Goal: Information Seeking & Learning: Learn about a topic

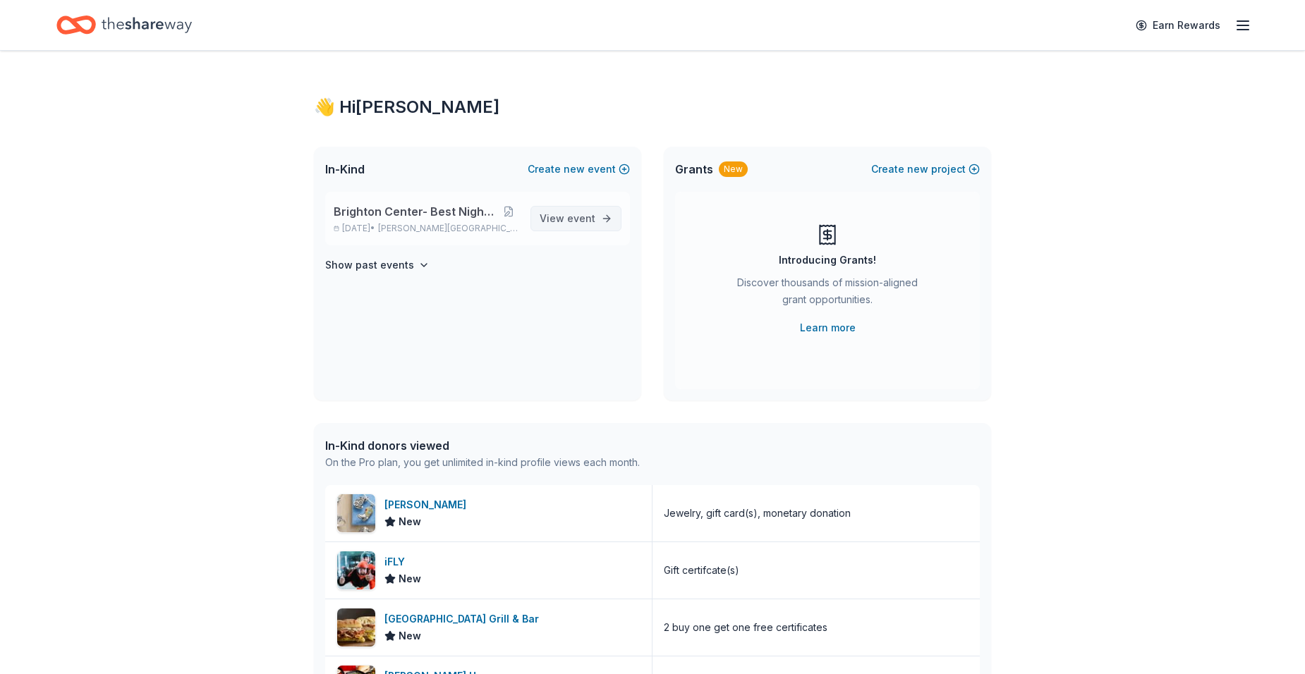
click at [558, 215] on span "View event" at bounding box center [568, 218] width 56 height 17
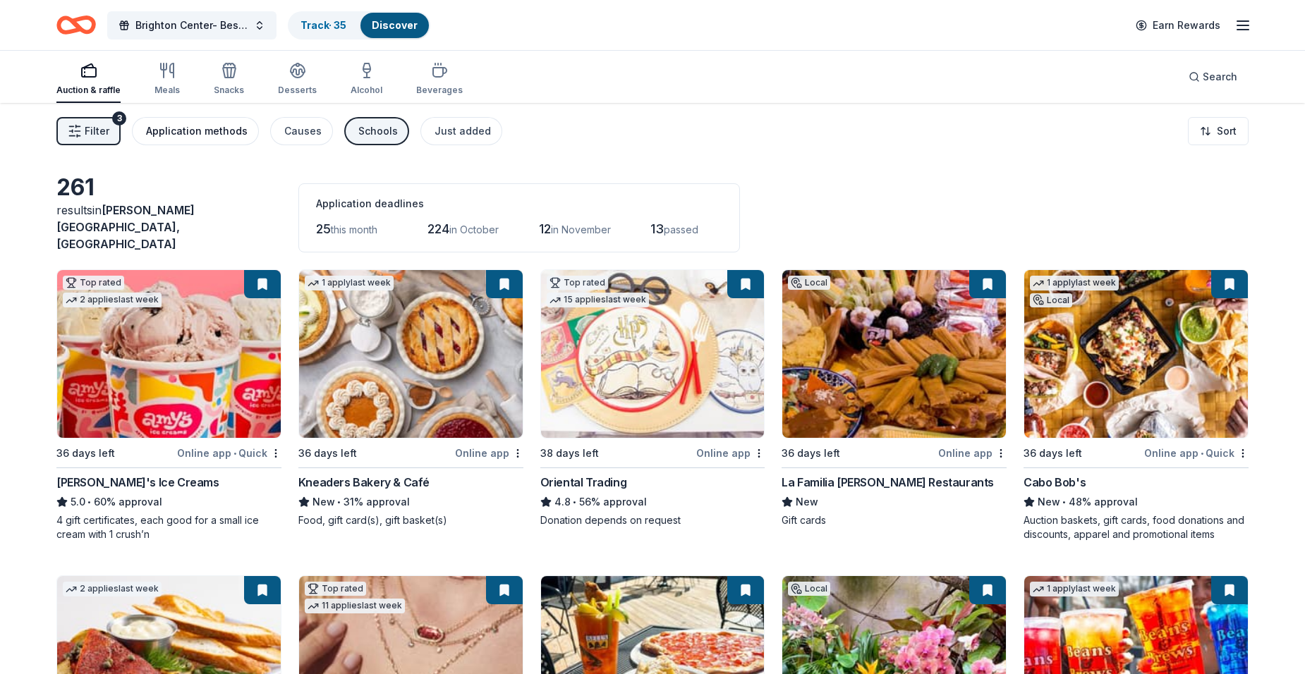
click at [198, 136] on div "Application methods" at bounding box center [197, 131] width 102 height 17
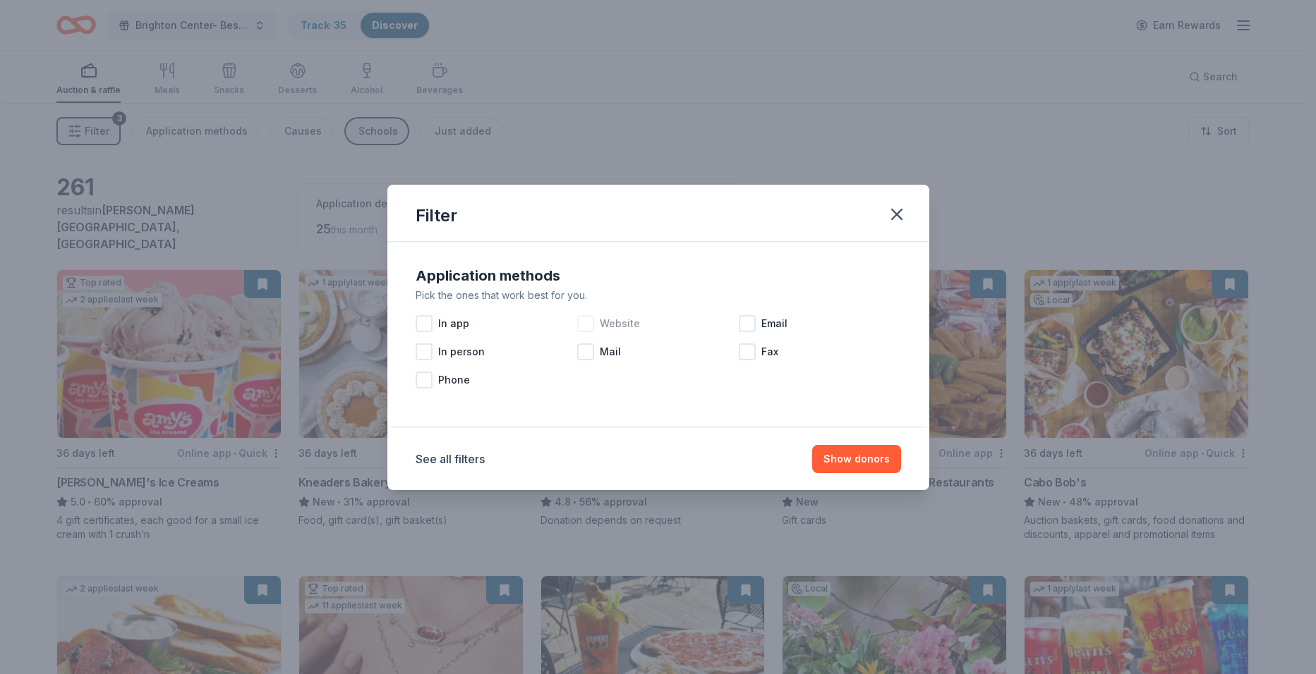
click at [593, 323] on div at bounding box center [585, 323] width 17 height 17
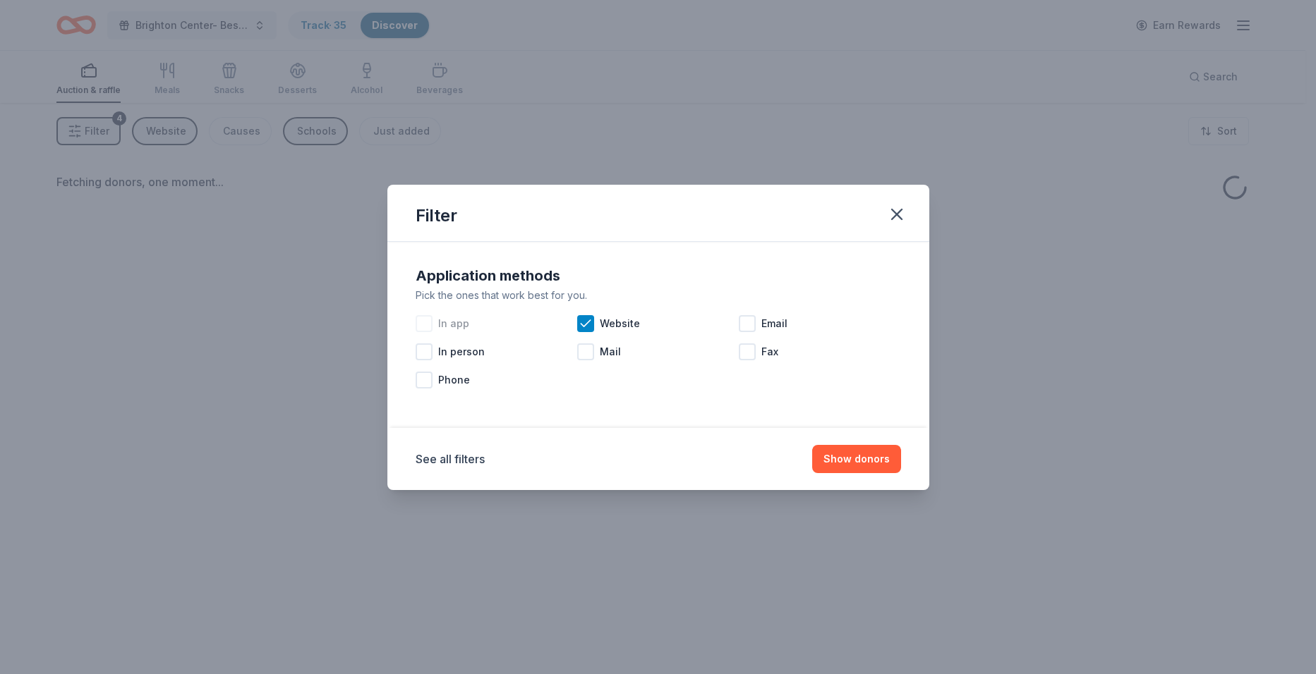
click at [417, 322] on div at bounding box center [423, 323] width 17 height 17
click at [740, 324] on div at bounding box center [747, 323] width 17 height 17
click at [868, 458] on button "Show donors" at bounding box center [856, 459] width 89 height 28
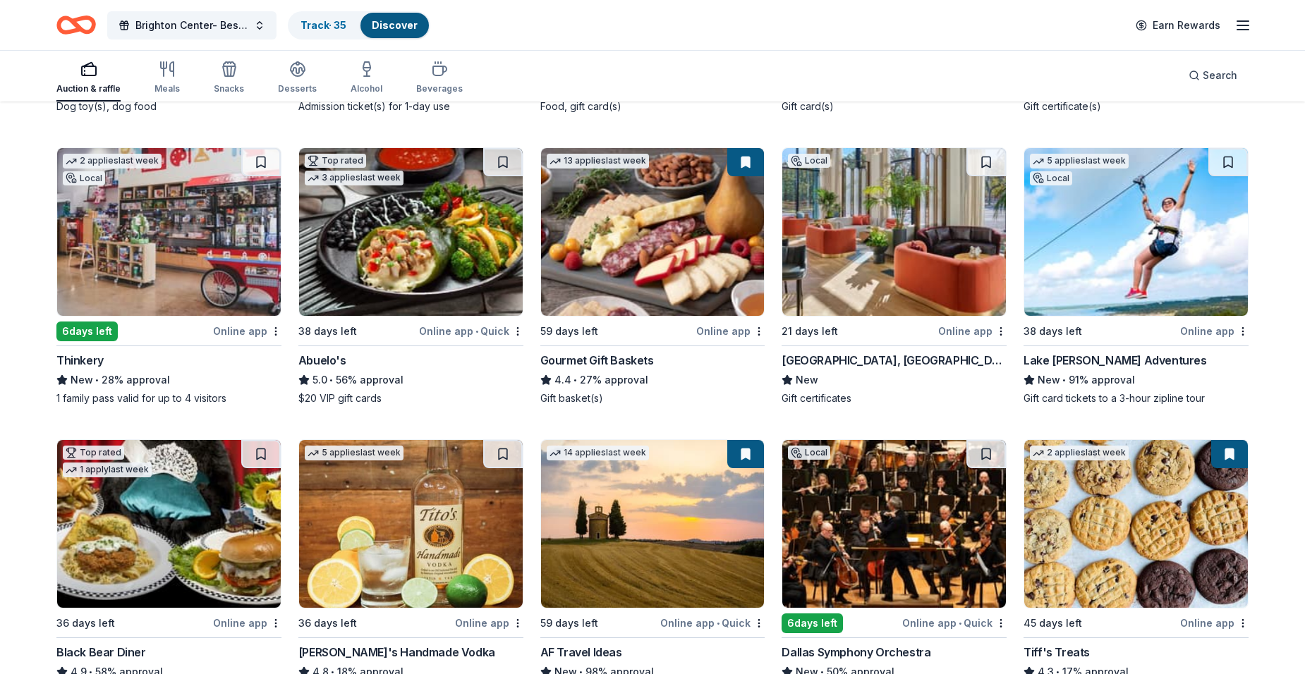
scroll to position [2545, 0]
